Goal: Download file/media

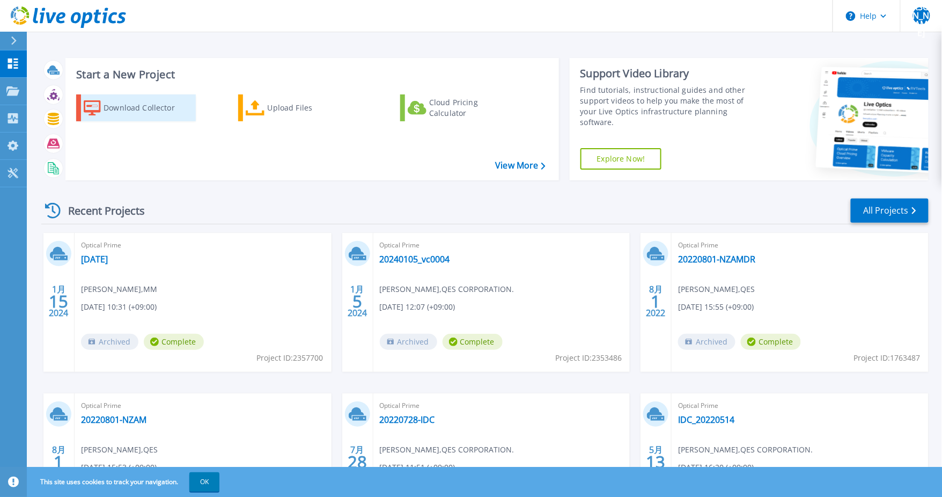
click at [150, 106] on div "Download Collector" at bounding box center [147, 107] width 86 height 21
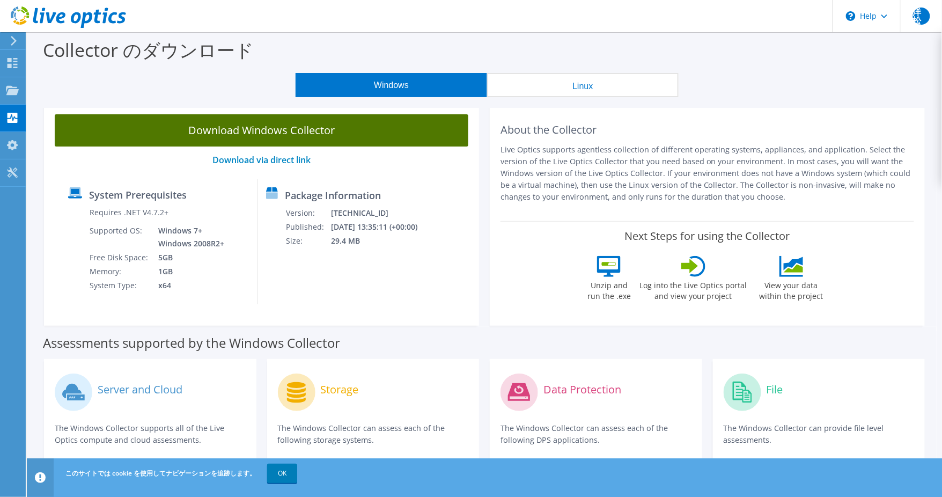
click at [311, 132] on link "Download Windows Collector" at bounding box center [262, 130] width 414 height 32
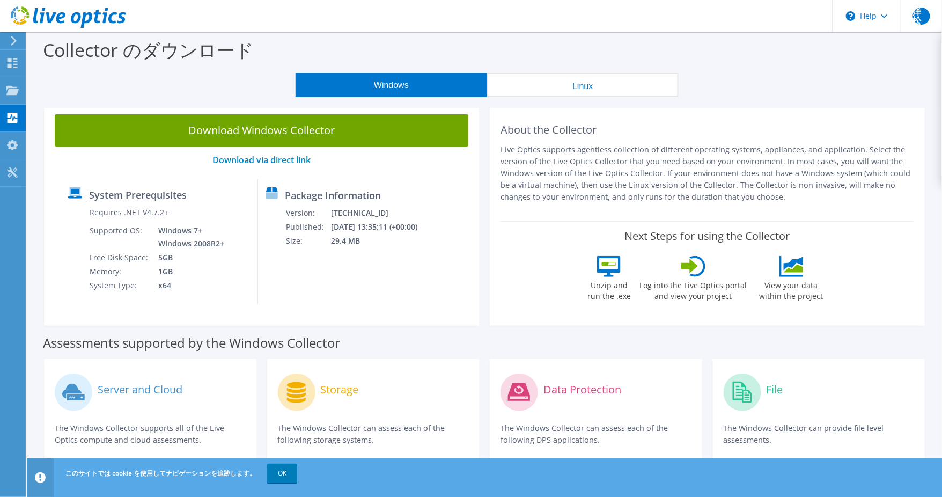
click at [103, 88] on div "Windows Linux" at bounding box center [487, 85] width 899 height 24
